Goal: Information Seeking & Learning: Learn about a topic

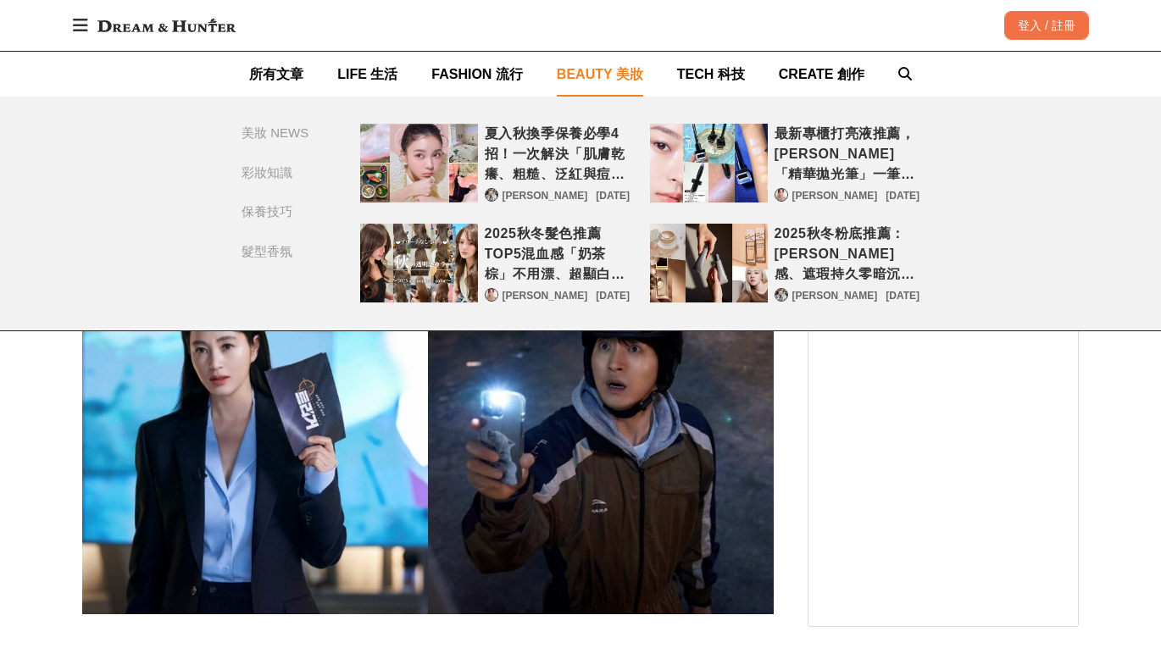
scroll to position [254, 0]
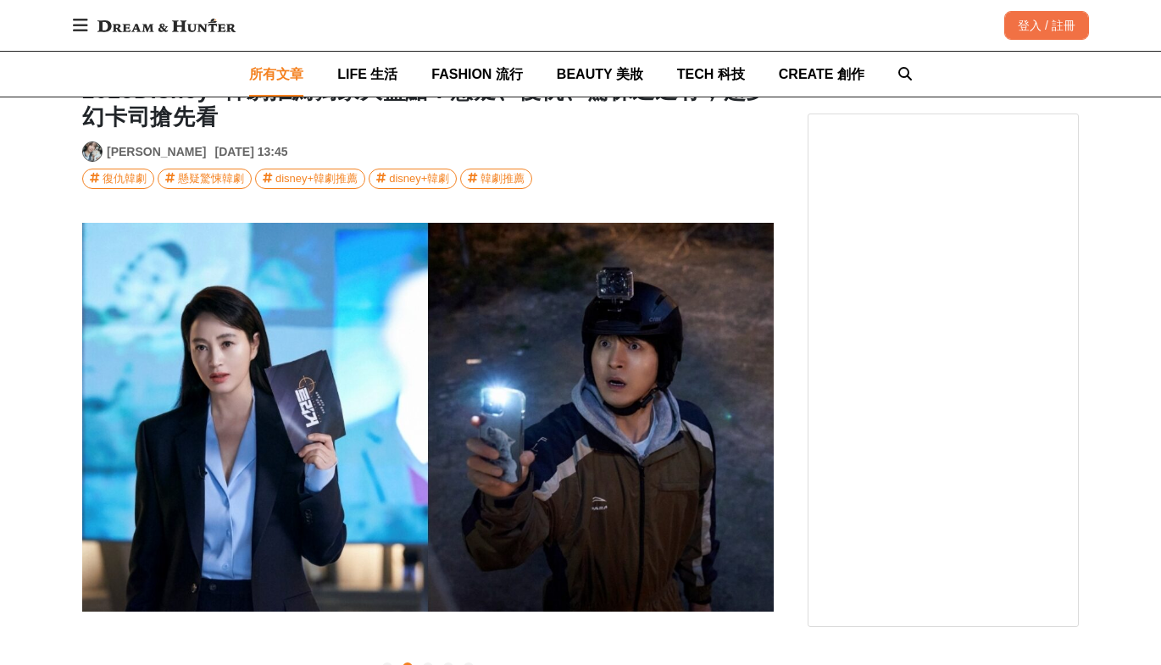
click at [260, 71] on span "所有文章" at bounding box center [276, 74] width 54 height 14
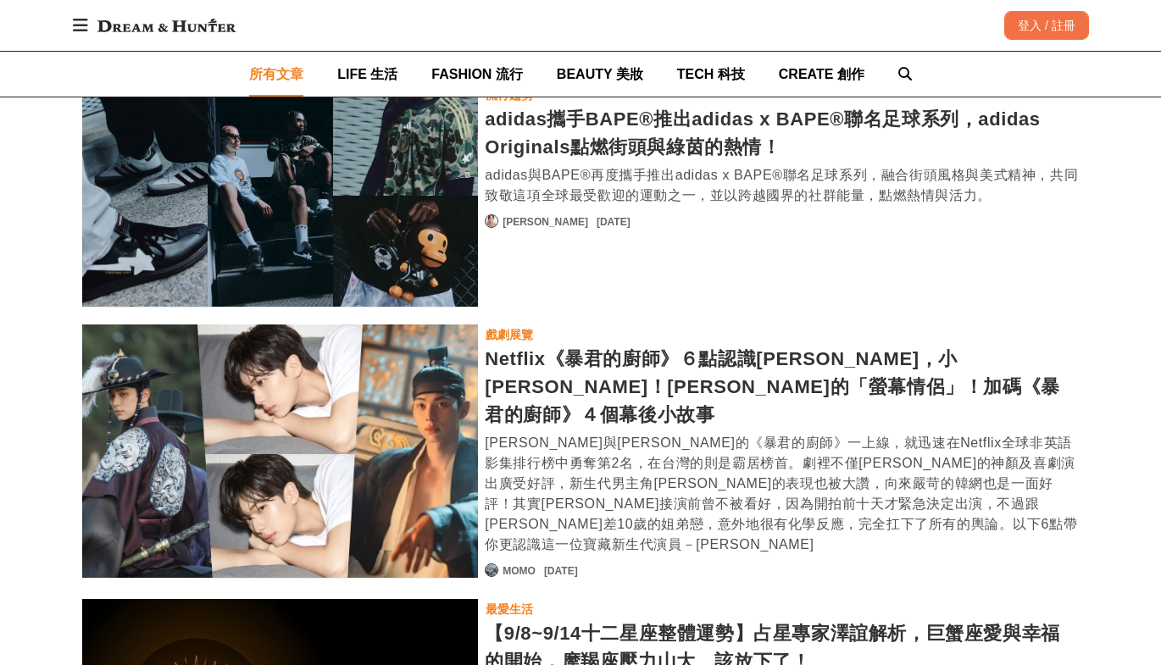
scroll to position [3120, 0]
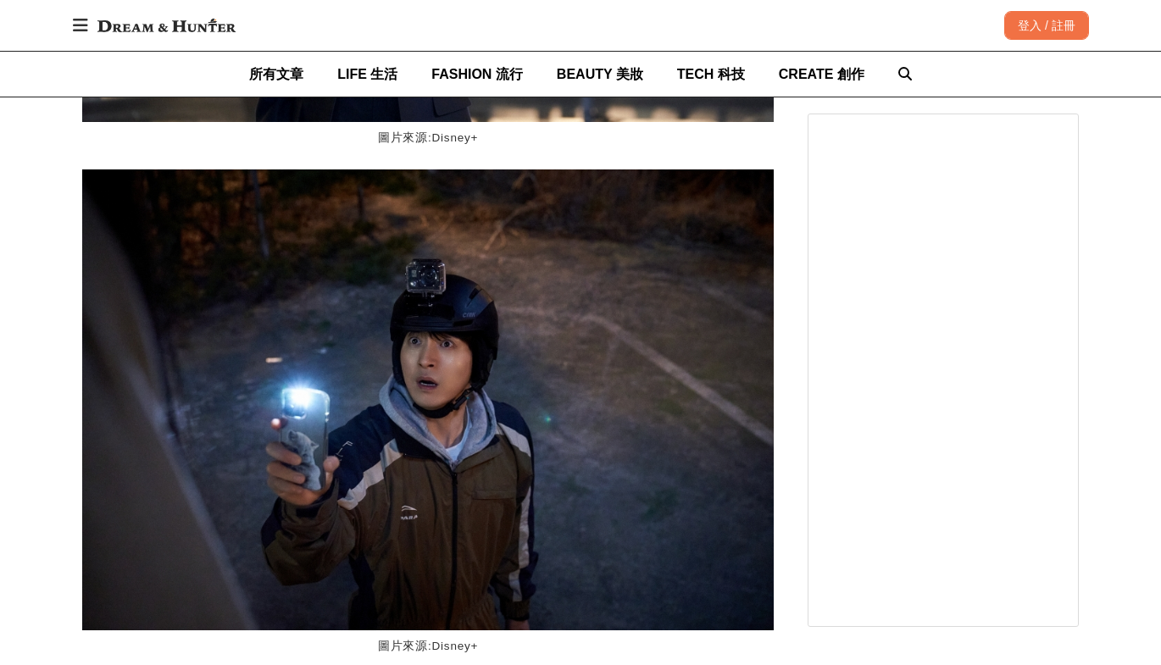
scroll to position [1864, 0]
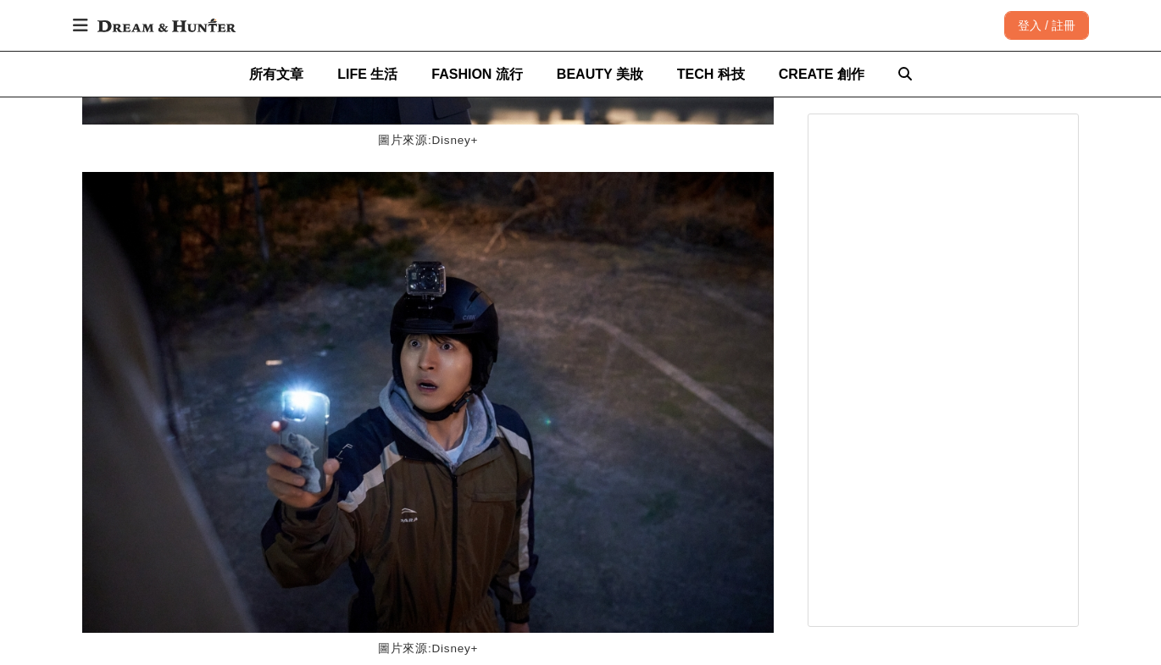
click at [86, 24] on icon at bounding box center [80, 25] width 15 height 17
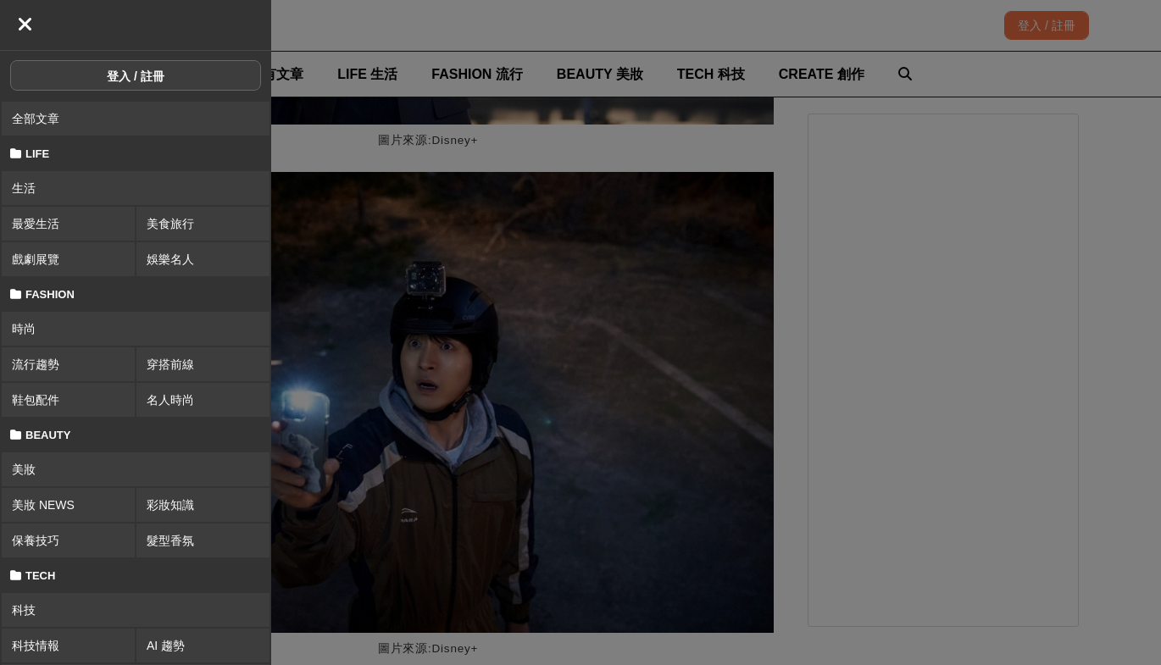
click at [26, 25] on icon at bounding box center [25, 24] width 15 height 20
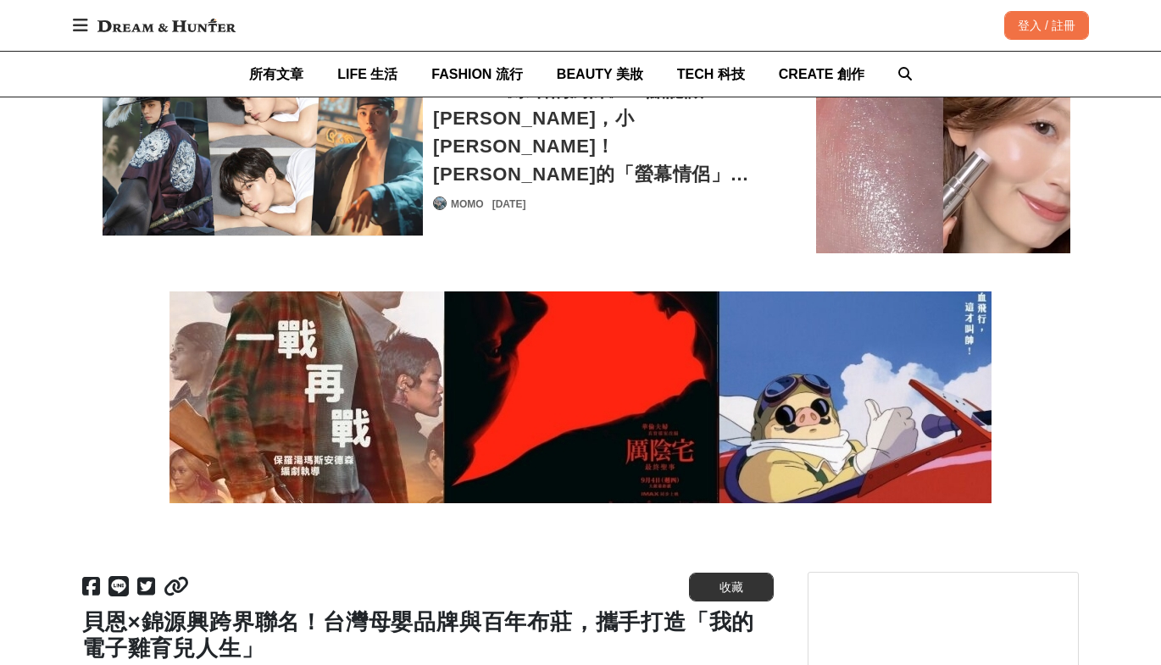
scroll to position [0, 2766]
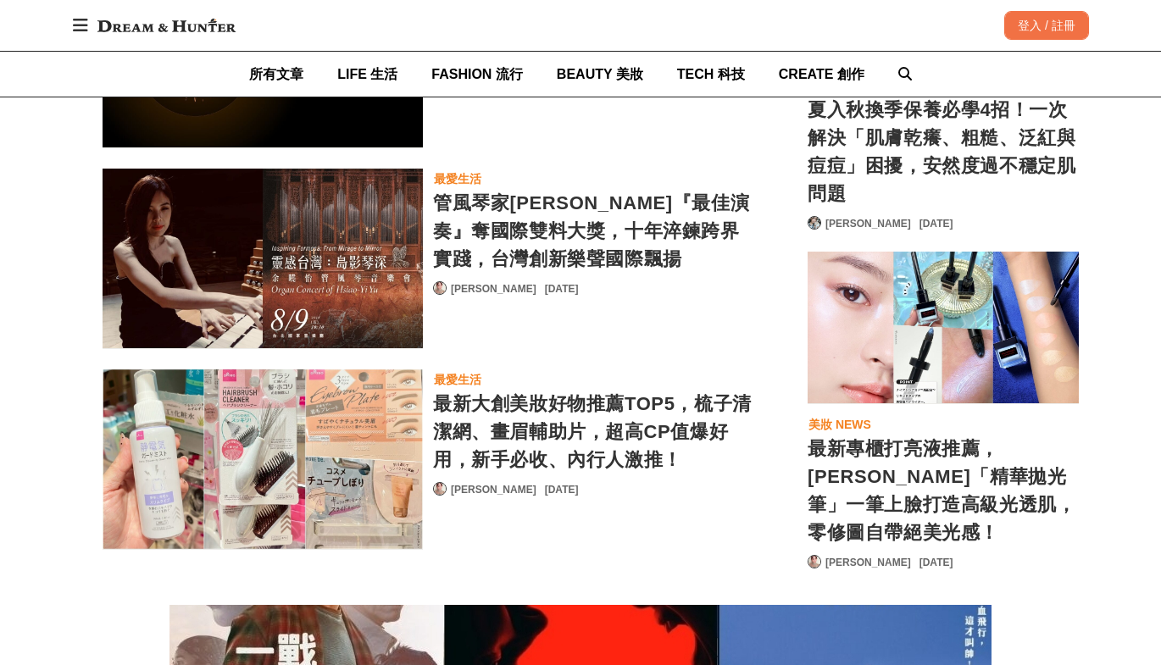
scroll to position [14916, 0]
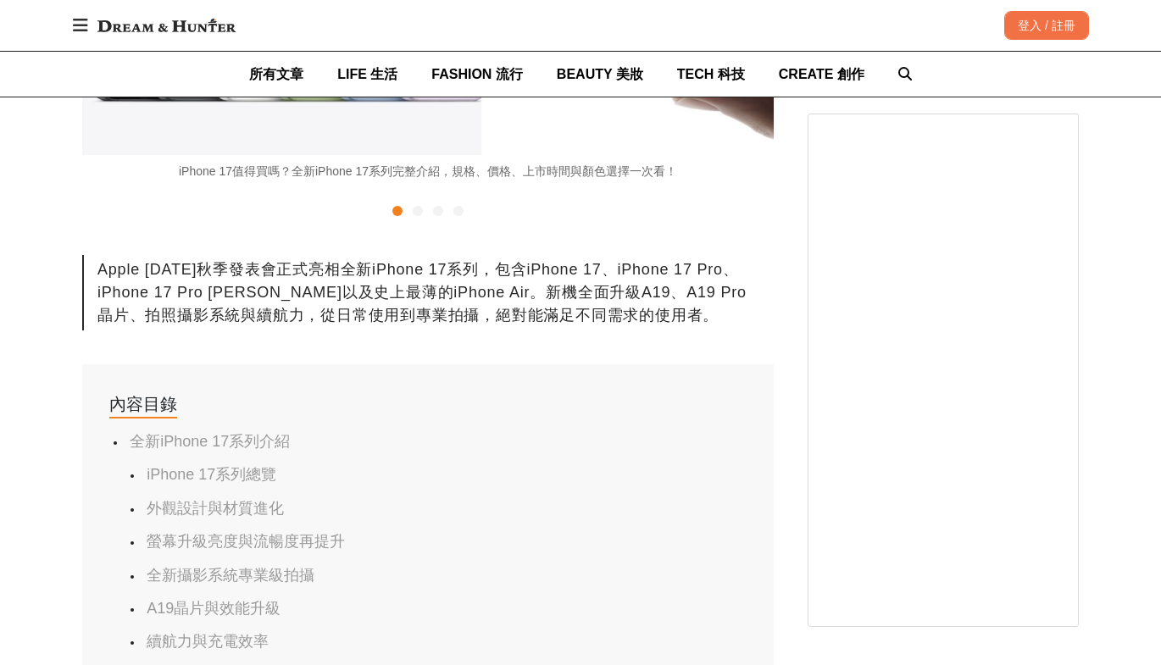
scroll to position [16017, 0]
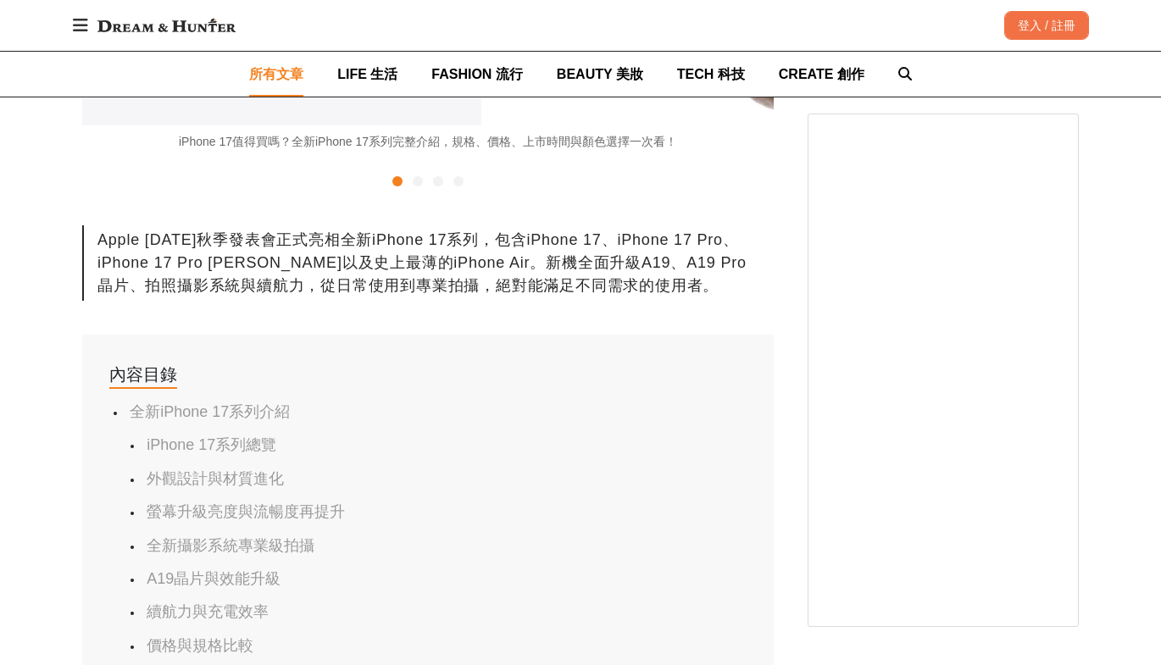
click at [269, 76] on span "所有文章" at bounding box center [276, 74] width 54 height 14
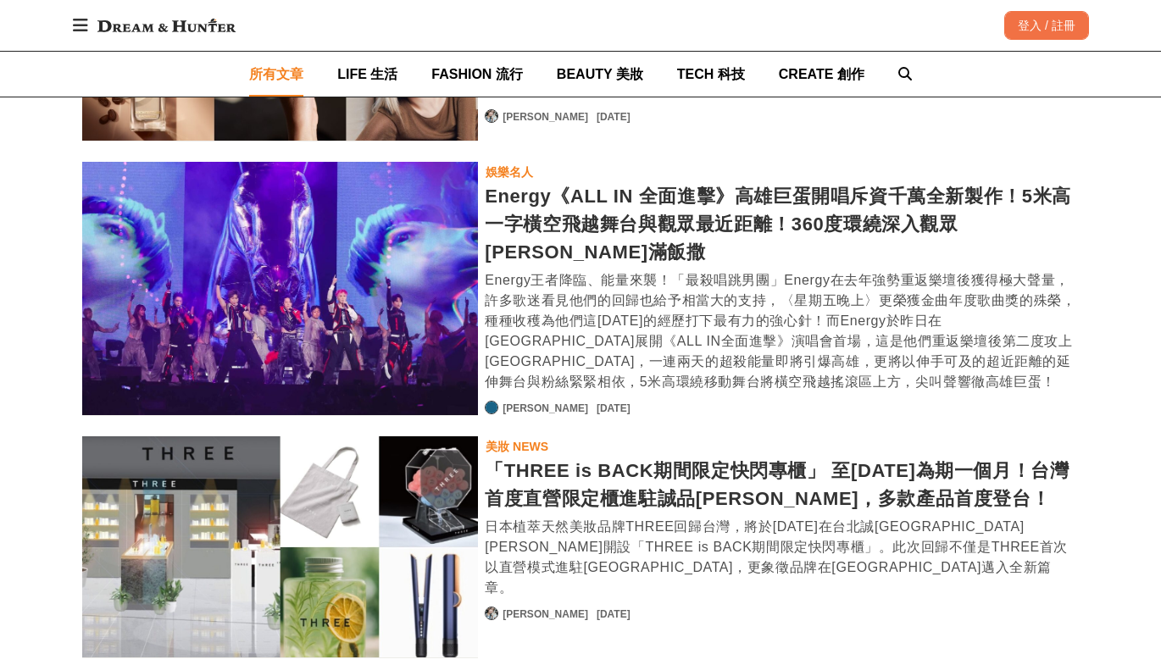
scroll to position [2373, 0]
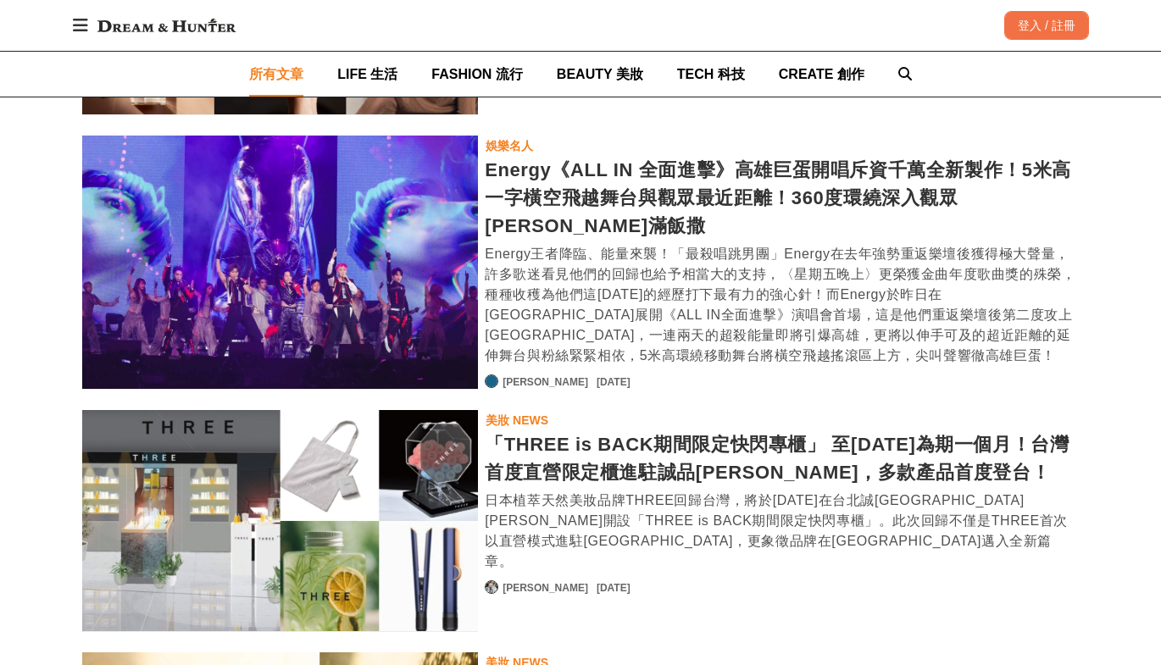
click at [620, 171] on div "Energy《ALL IN 全面進擊》高雄巨蛋開唱斥資千萬全新製作！5米高一字橫空飛越舞台與觀眾最近距離！360度環繞深入觀眾[PERSON_NAME]滿飯撒" at bounding box center [782, 198] width 594 height 84
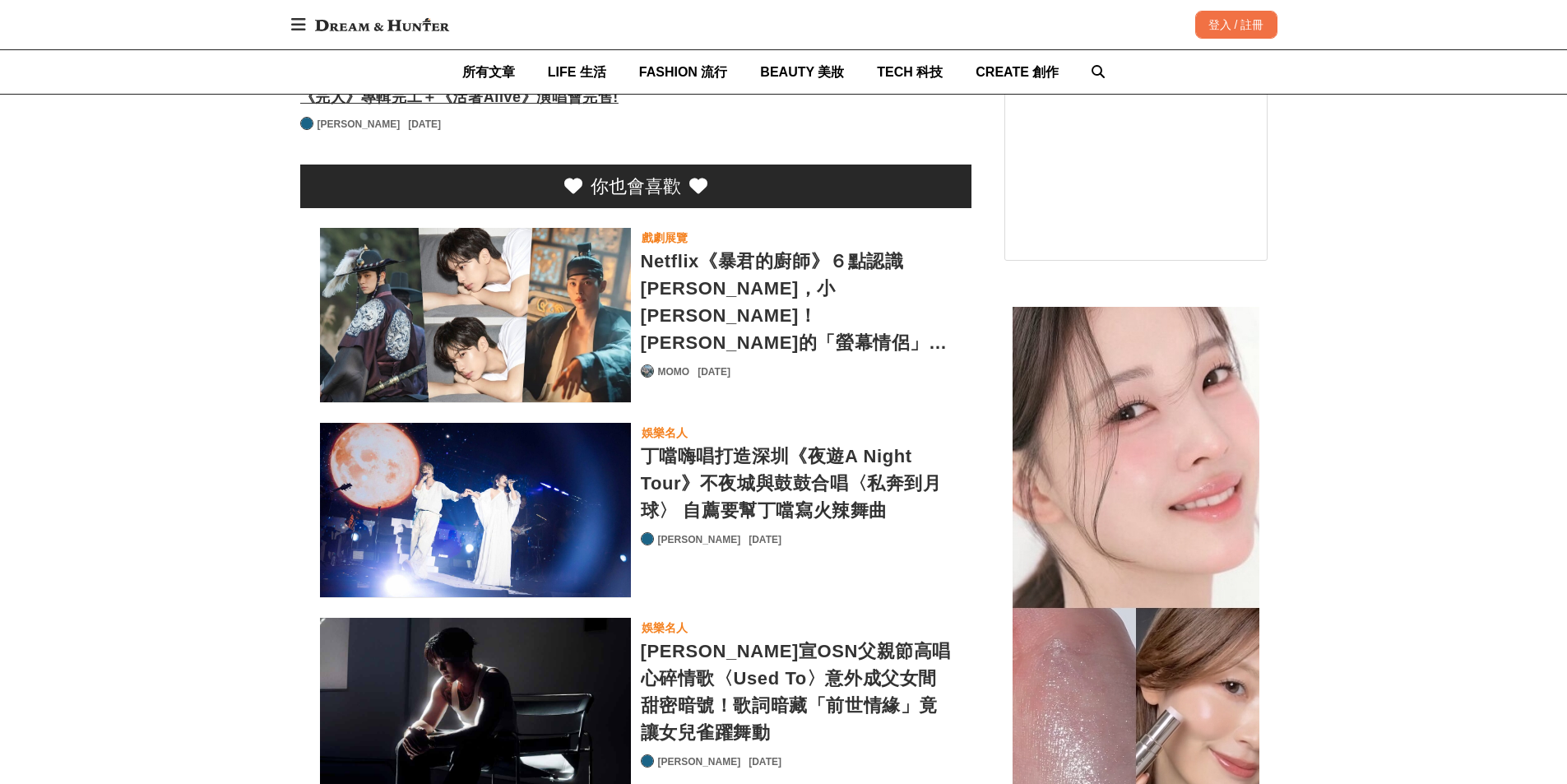
scroll to position [0, 2685]
click at [720, 254] on div "Netflix《暴君的廚師》６點認識[PERSON_NAME]，小[PERSON_NAME]！[PERSON_NAME]的「螢幕情侶」！加碼《暴君的廚師》４個…" at bounding box center [796, 302] width 311 height 109
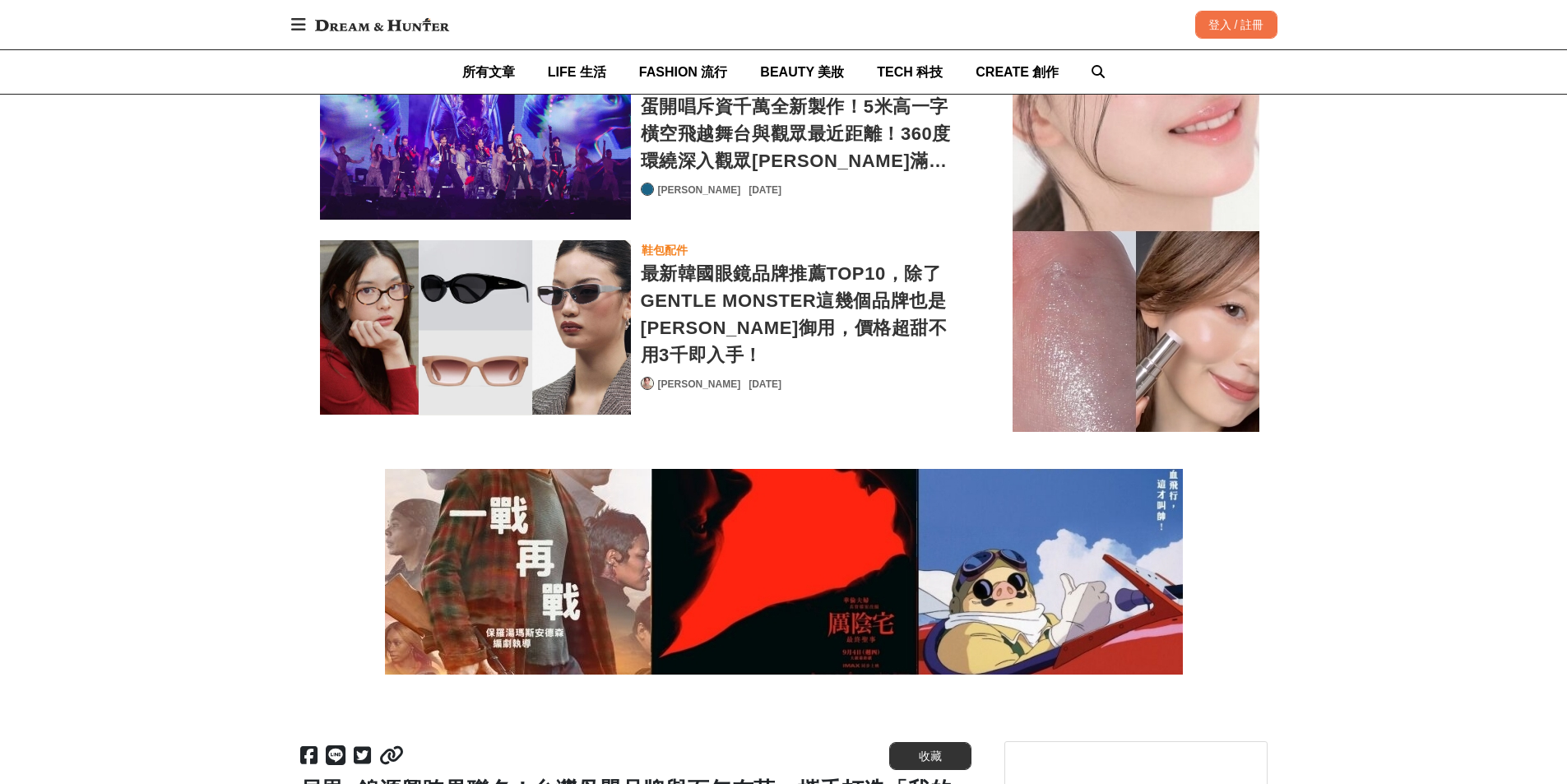
scroll to position [10607, 0]
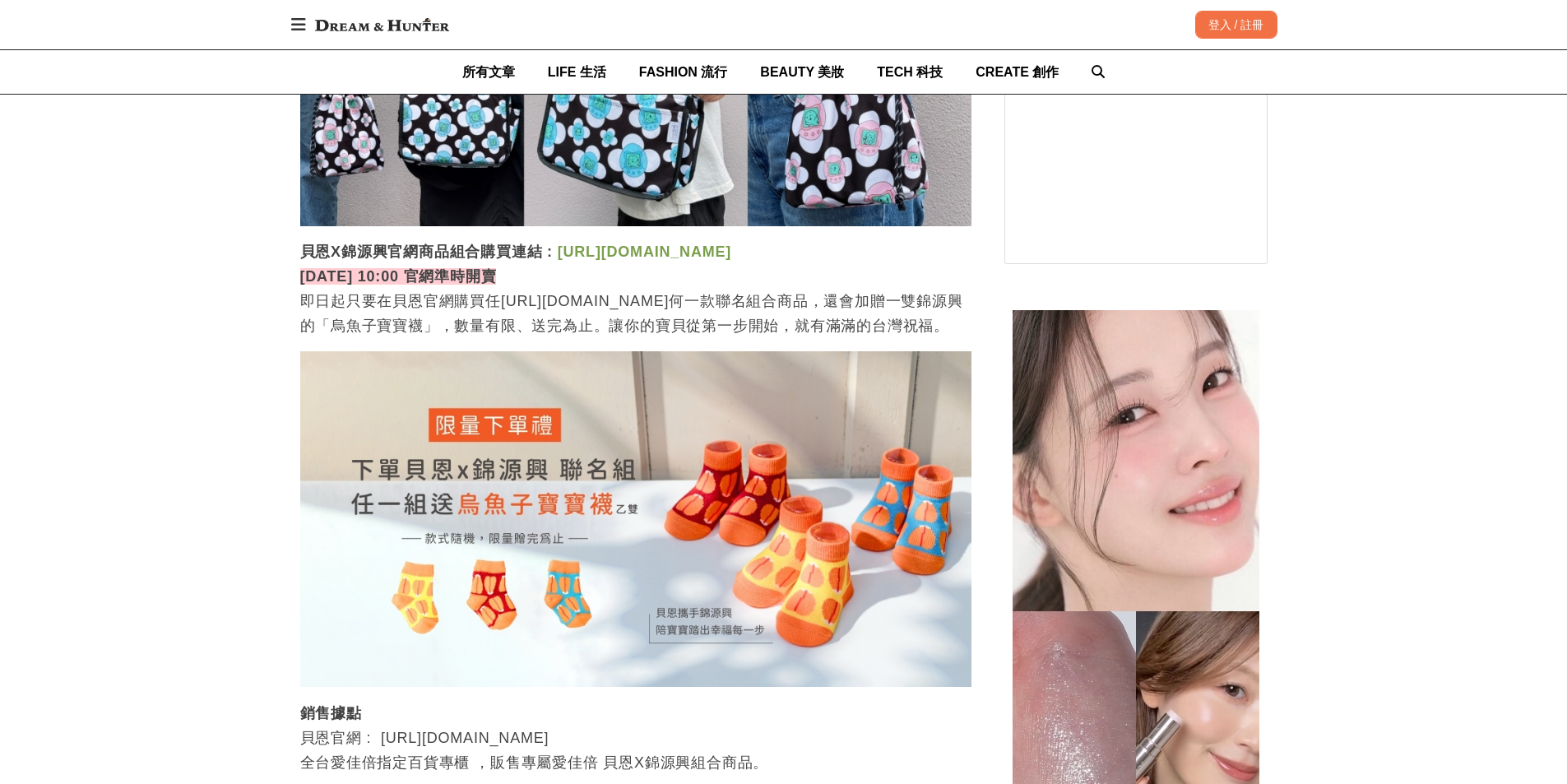
scroll to position [0, 931]
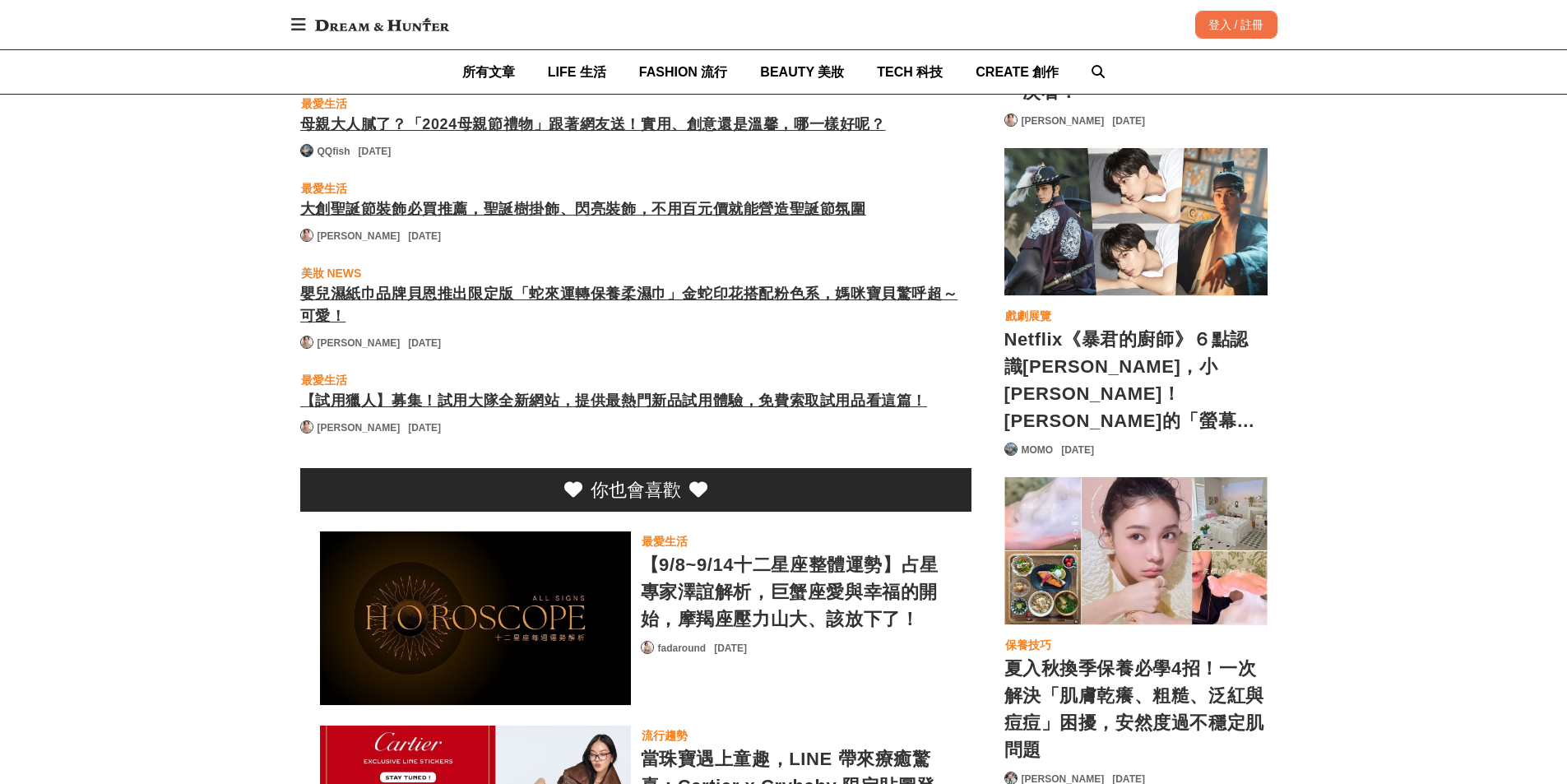
click at [776, 551] on div "【9/8~9/14十二星座整體運勢】占星專家澤誼解析，巨蟹座愛與幸福的開始，摩羯座壓力山大、該放下了！" at bounding box center [796, 592] width 311 height 82
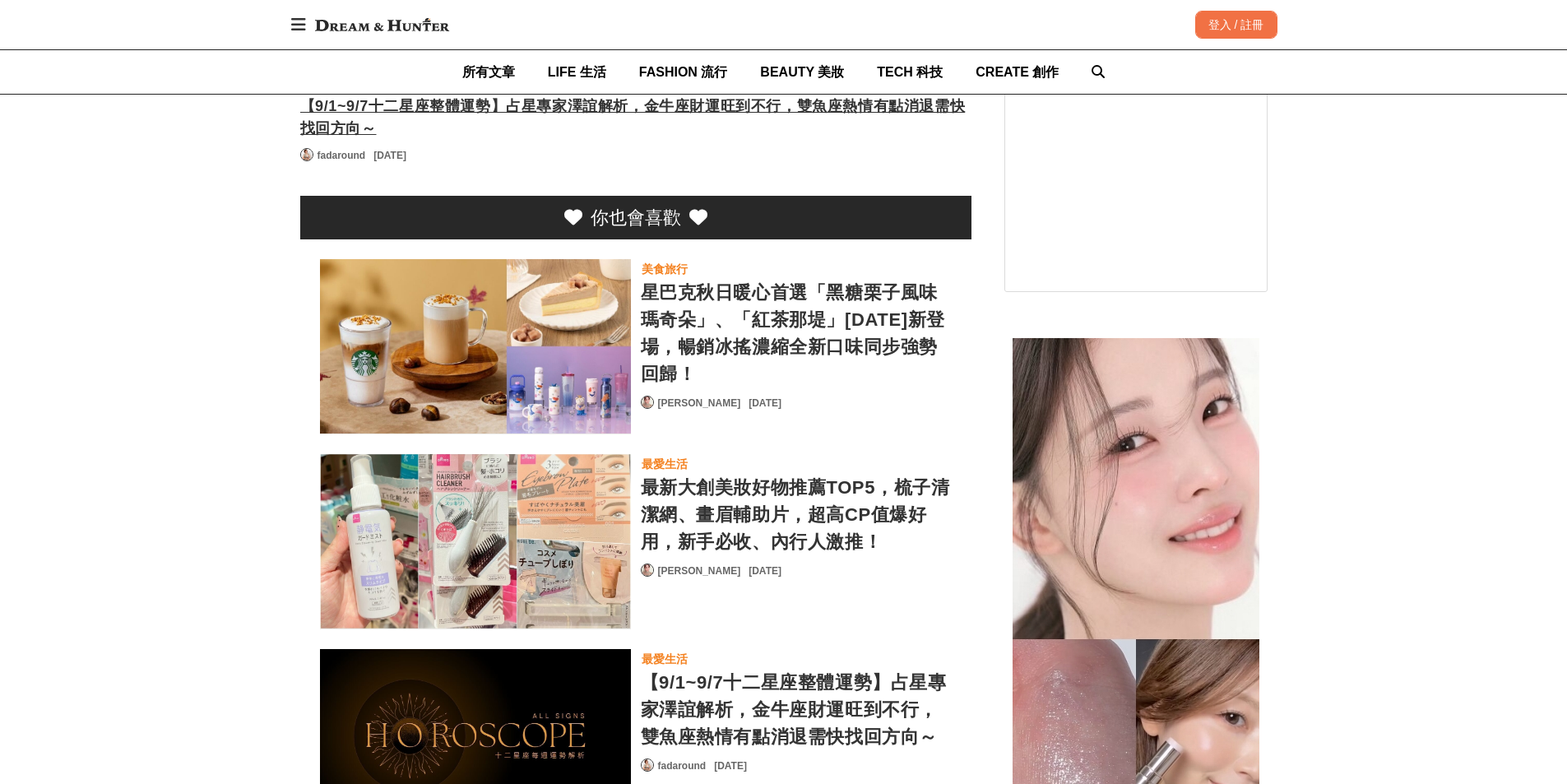
scroll to position [3701, 0]
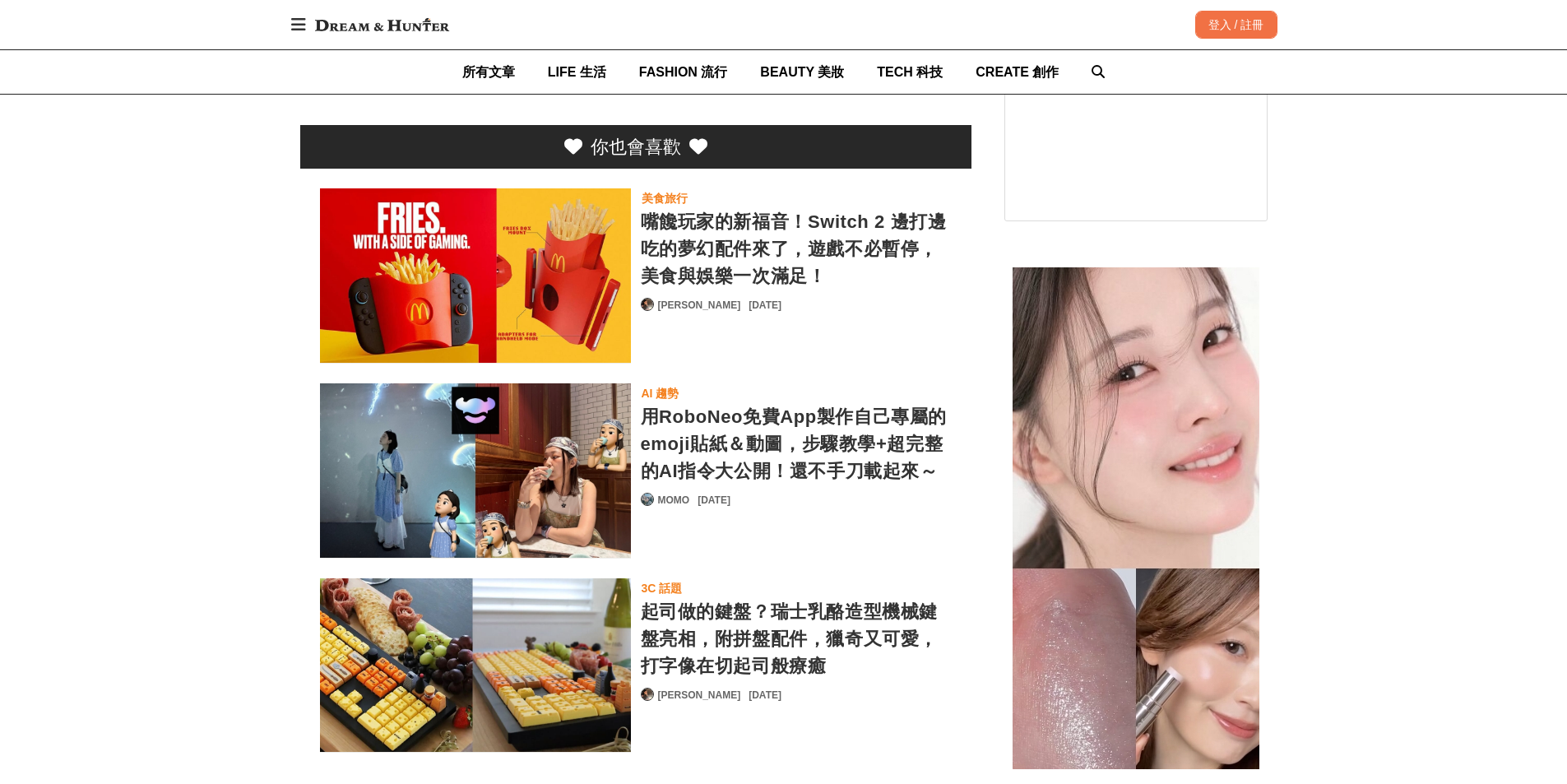
scroll to position [0, 672]
click at [730, 240] on div "嘴饞玩家的新福音！Switch 2 邊打邊吃的夢幻配件來了，遊戲不必暫停，美食與娛樂一次滿足！" at bounding box center [796, 248] width 311 height 82
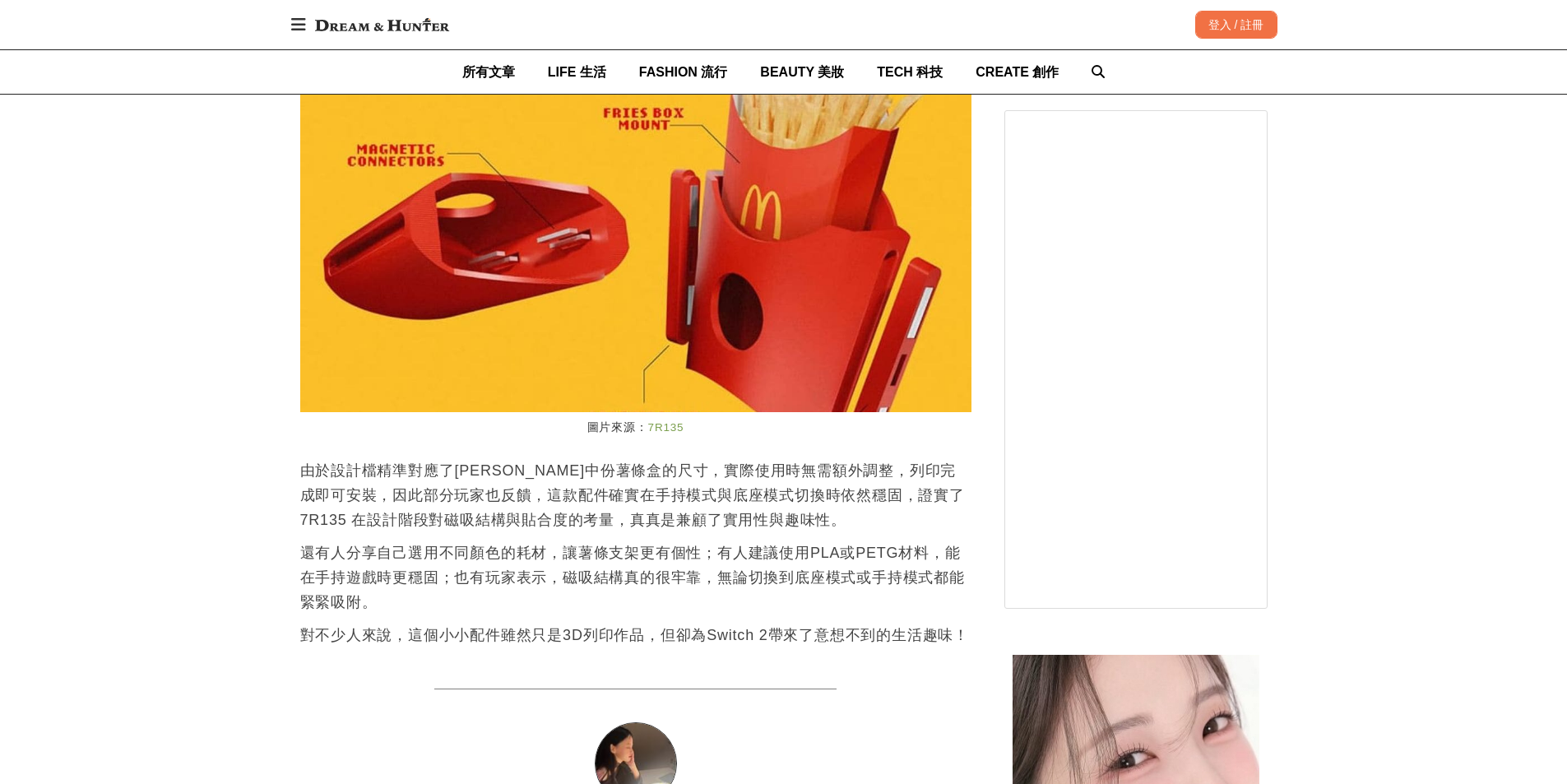
scroll to position [0, 356]
